Goal: Information Seeking & Learning: Understand process/instructions

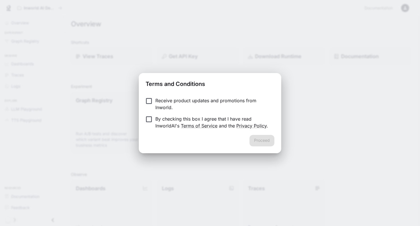
click at [295, 88] on div "Terms and Conditions Receive product updates and promotions from Inworld. By ch…" at bounding box center [210, 113] width 420 height 226
click at [256, 140] on button "Proceed" at bounding box center [261, 140] width 25 height 11
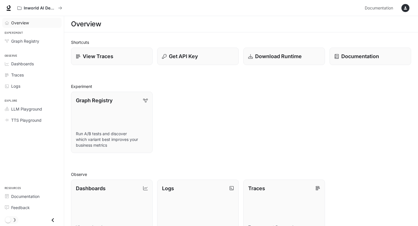
click at [23, 22] on span "Overview" at bounding box center [20, 23] width 18 height 6
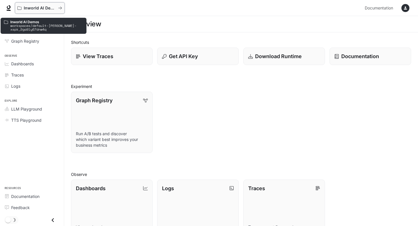
click at [35, 7] on p "Inworld AI Demos" at bounding box center [40, 8] width 32 height 5
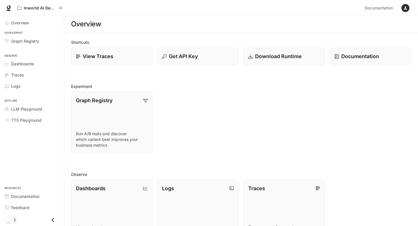
click at [227, 133] on div "Graph Registry Run A/B tests and discover which variant best improves your busi…" at bounding box center [238, 120] width 344 height 66
click at [24, 64] on span "Dashboards" at bounding box center [22, 64] width 23 height 6
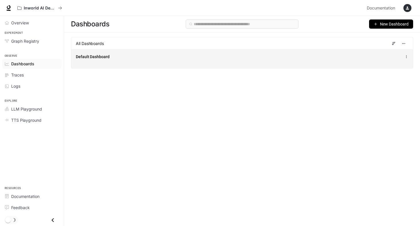
click at [92, 57] on span "Default Dashboard" at bounding box center [93, 57] width 34 height 6
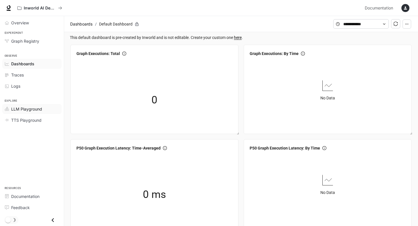
click at [27, 108] on span "LLM Playground" at bounding box center [26, 109] width 31 height 6
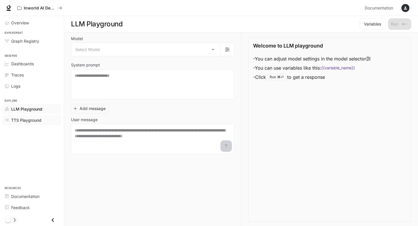
click at [27, 120] on span "TTS Playground" at bounding box center [26, 120] width 30 height 6
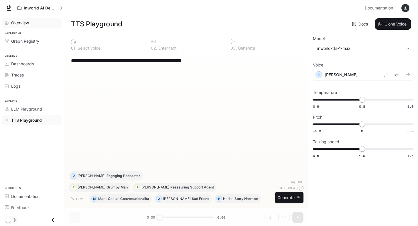
click at [21, 22] on span "Overview" at bounding box center [20, 23] width 18 height 6
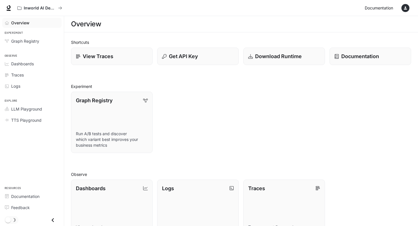
click at [382, 6] on span "Documentation" at bounding box center [378, 8] width 28 height 7
